Goal: Navigation & Orientation: Find specific page/section

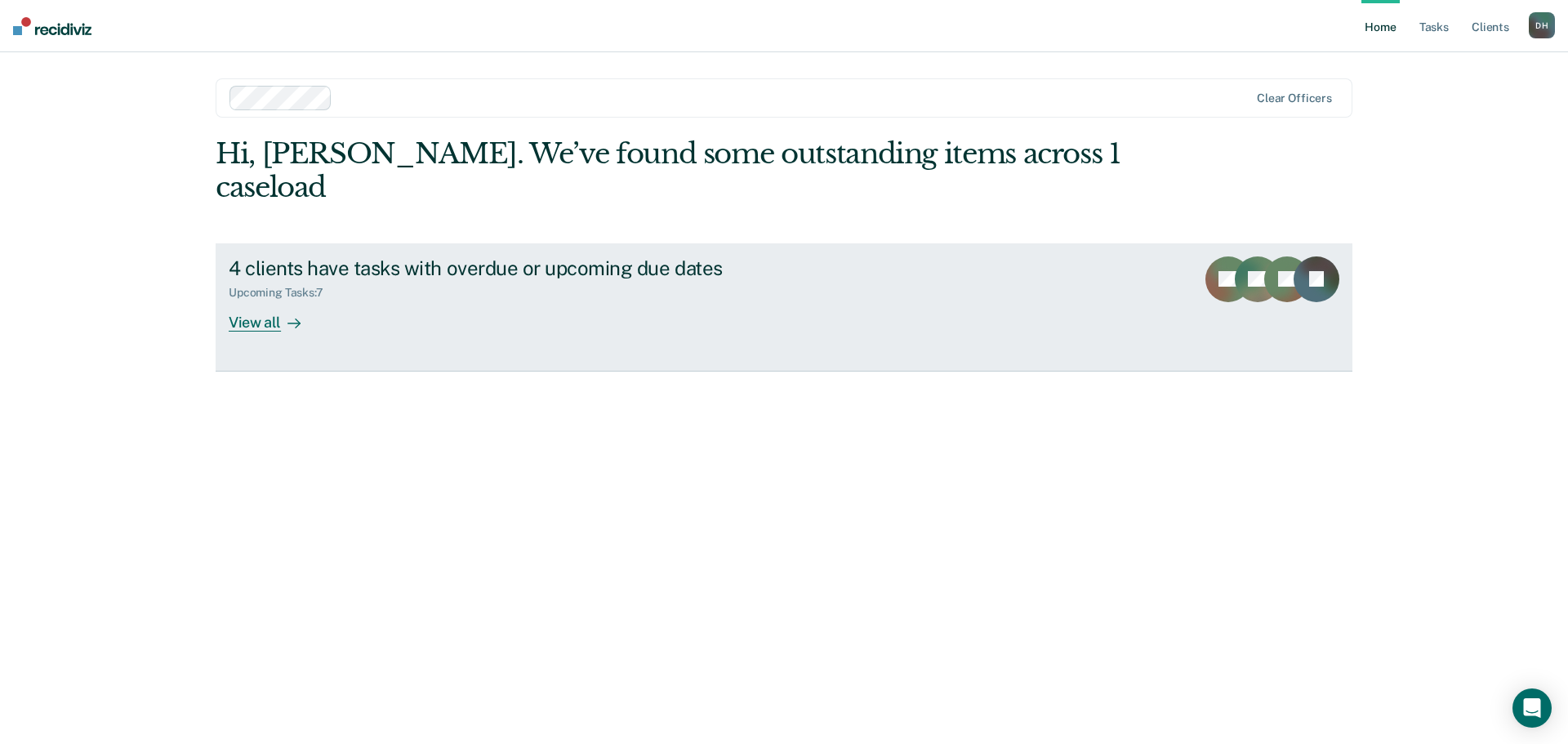
click at [254, 300] on div "View all" at bounding box center [274, 315] width 91 height 32
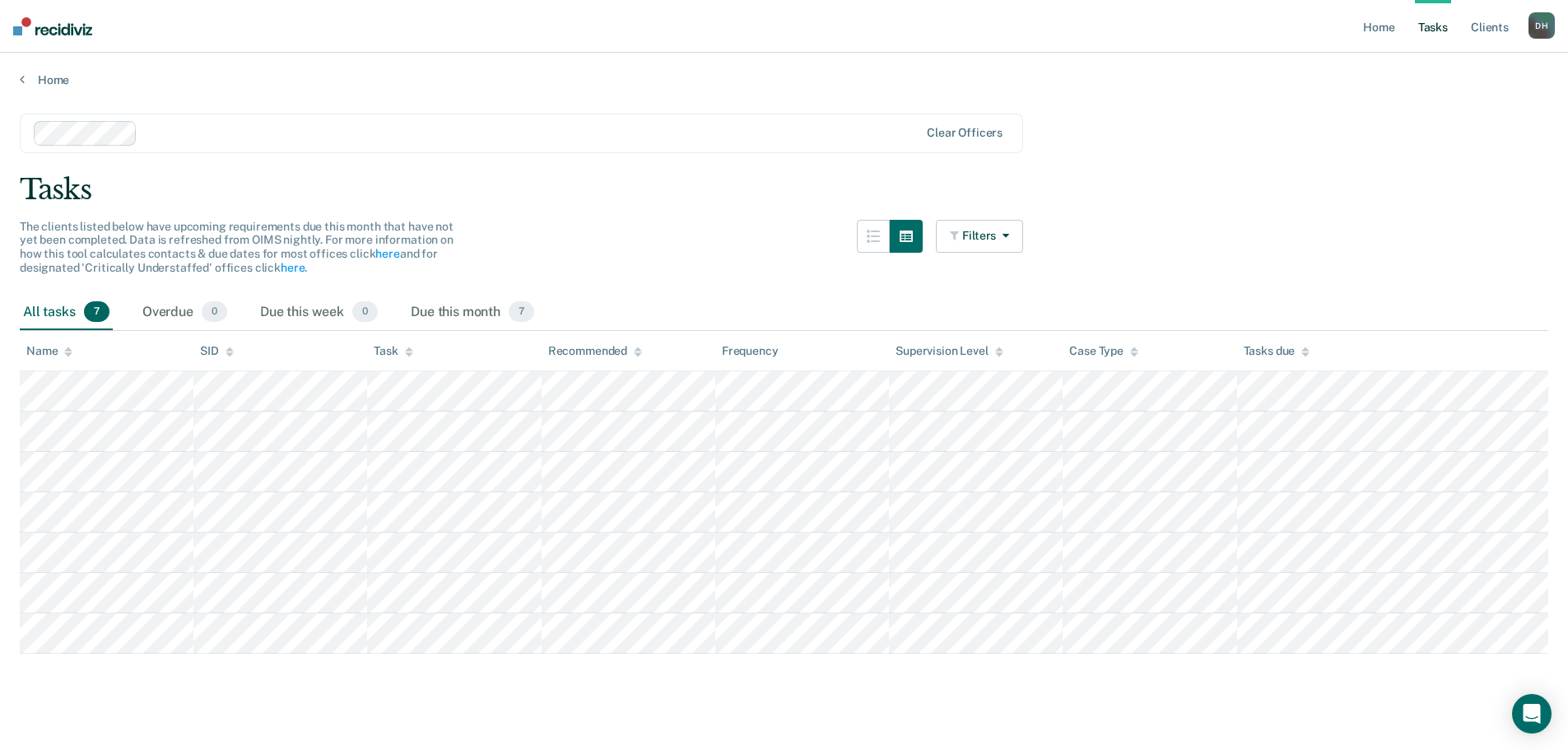
scroll to position [1, 0]
